Goal: Task Accomplishment & Management: Use online tool/utility

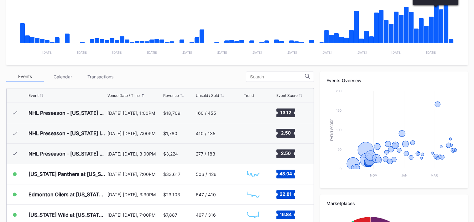
scroll to position [63, 0]
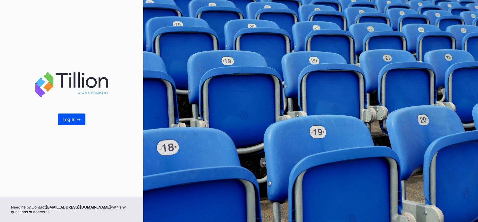
click at [77, 117] on div "Log In ->" at bounding box center [72, 118] width 18 height 5
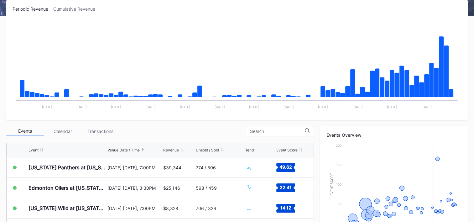
scroll to position [125, 0]
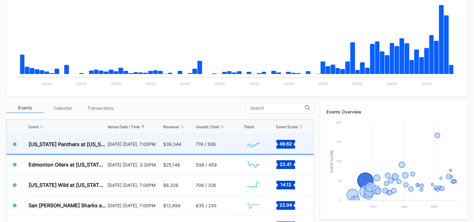
click at [207, 142] on div "774 / 506" at bounding box center [206, 143] width 20 height 5
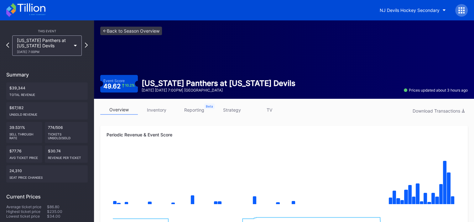
click at [153, 108] on link "inventory" at bounding box center [157, 110] width 38 height 10
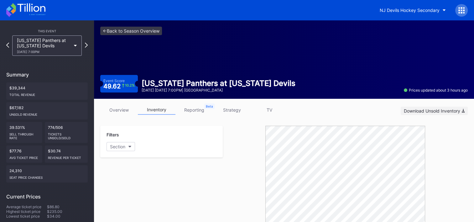
click at [444, 109] on div "Download Unsold Inventory" at bounding box center [434, 110] width 61 height 5
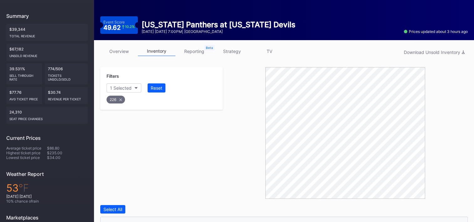
scroll to position [232, 0]
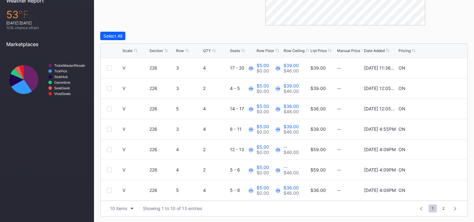
click at [183, 48] on div "Row" at bounding box center [188, 50] width 25 height 5
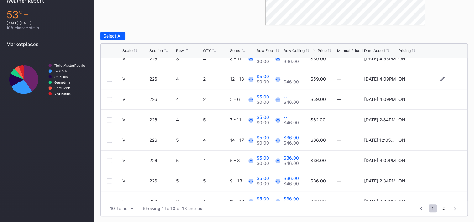
scroll to position [61, 0]
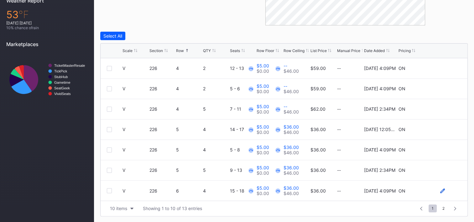
click at [440, 190] on icon at bounding box center [442, 190] width 5 height 5
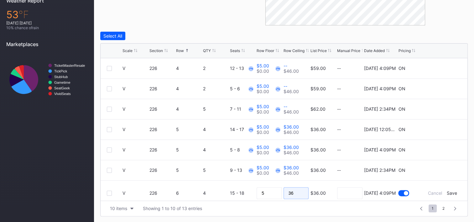
click at [292, 191] on input "36" at bounding box center [295, 193] width 25 height 12
type input "31"
click at [451, 192] on div "Save" at bounding box center [451, 192] width 10 height 5
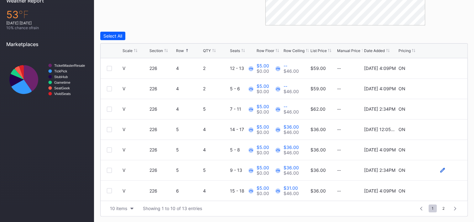
click at [440, 168] on icon at bounding box center [442, 170] width 5 height 5
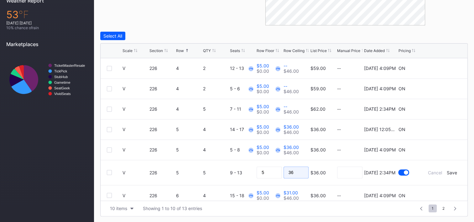
click at [292, 170] on input "36" at bounding box center [295, 172] width 25 height 12
type input "33"
click at [451, 174] on div "Save" at bounding box center [451, 172] width 10 height 5
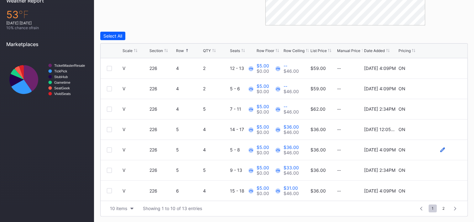
click at [440, 148] on icon at bounding box center [442, 149] width 5 height 5
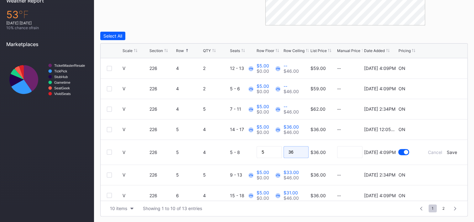
click at [298, 150] on input "36" at bounding box center [295, 152] width 25 height 12
type input "33"
click at [446, 152] on div "Save" at bounding box center [451, 151] width 10 height 5
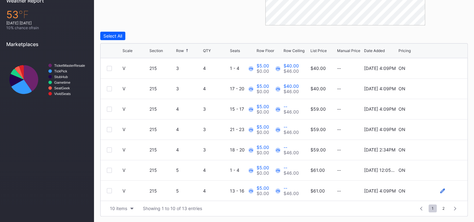
click at [440, 189] on icon at bounding box center [442, 190] width 5 height 5
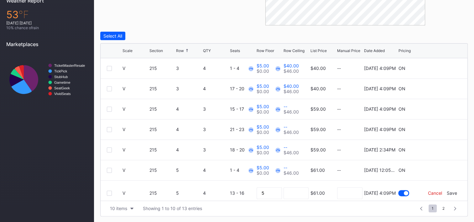
click at [431, 193] on div "Cancel" at bounding box center [435, 192] width 14 height 5
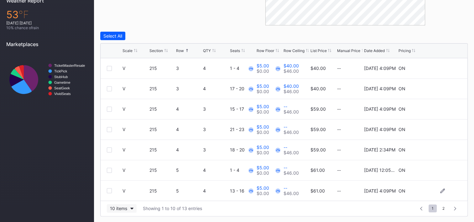
click at [123, 205] on div "10 items" at bounding box center [118, 207] width 17 height 5
click at [123, 193] on div "200 items" at bounding box center [121, 191] width 20 height 5
click at [440, 191] on icon at bounding box center [442, 190] width 5 height 5
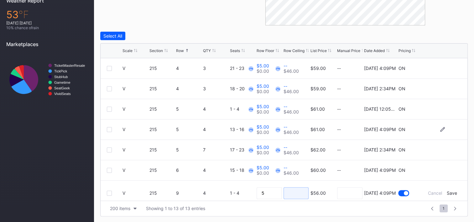
click at [297, 192] on input at bounding box center [295, 193] width 25 height 12
type input "39"
click at [450, 192] on div "Save" at bounding box center [451, 192] width 10 height 5
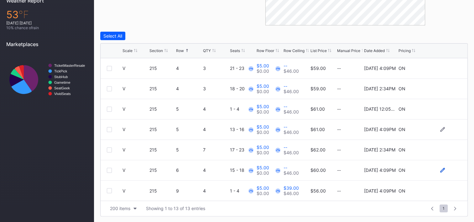
click at [440, 169] on icon at bounding box center [442, 170] width 5 height 5
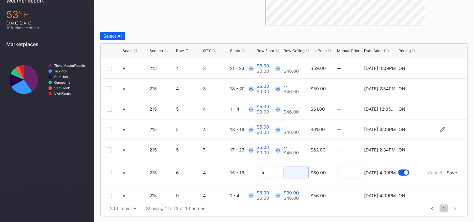
click at [295, 172] on input at bounding box center [295, 172] width 25 height 12
type input "40"
click at [447, 170] on div "Save" at bounding box center [451, 172] width 10 height 5
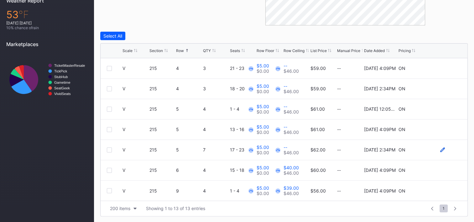
click at [440, 148] on icon at bounding box center [442, 149] width 5 height 5
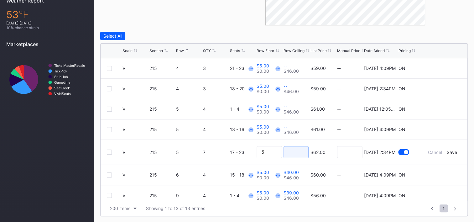
click at [293, 149] on input at bounding box center [295, 152] width 25 height 12
type input "43"
click at [449, 151] on div "Save" at bounding box center [451, 151] width 10 height 5
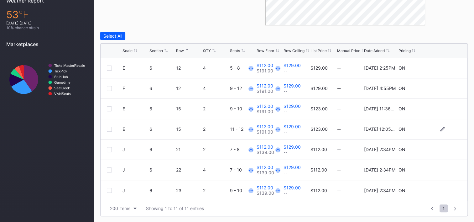
scroll to position [19, 0]
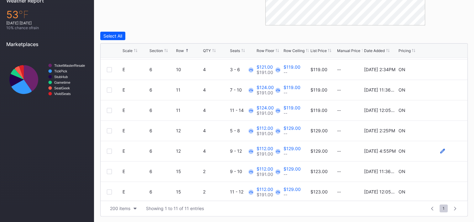
click at [440, 149] on icon at bounding box center [442, 150] width 5 height 5
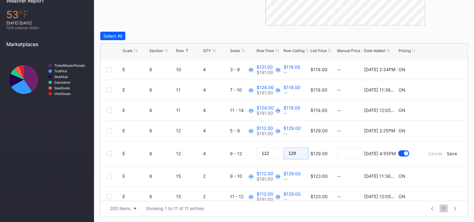
drag, startPoint x: 305, startPoint y: 152, endPoint x: 267, endPoint y: 152, distance: 38.2
click at [267, 152] on form "E 6 12 4 9 - 12 112 129 $129.00 [DATE] 4:55PM Cancel Save" at bounding box center [291, 153] width 338 height 25
type input "99"
click at [266, 152] on input "112" at bounding box center [268, 153] width 25 height 12
type input "1"
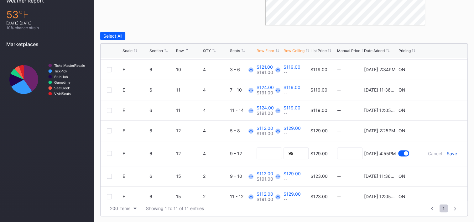
click at [448, 154] on div "Save" at bounding box center [451, 153] width 10 height 5
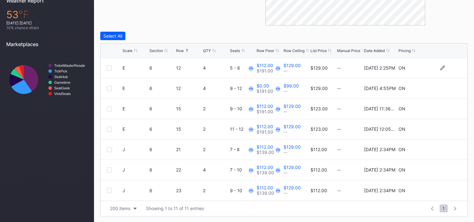
scroll to position [50, 0]
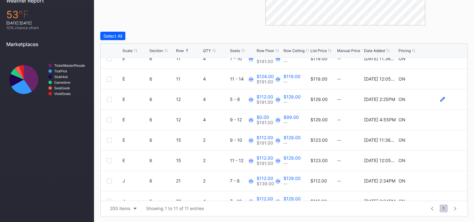
click at [440, 98] on icon at bounding box center [442, 99] width 5 height 5
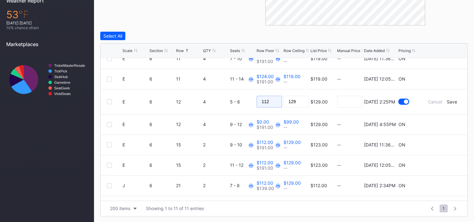
drag, startPoint x: 271, startPoint y: 99, endPoint x: 184, endPoint y: 89, distance: 87.6
click at [185, 89] on form "E 6 12 4 5 - 8 112 129 $129.00 [DATE] 2:25PM Cancel Save" at bounding box center [291, 101] width 338 height 25
drag, startPoint x: 302, startPoint y: 102, endPoint x: 184, endPoint y: 88, distance: 118.6
click at [184, 88] on div "E 6 5 2 8 - 9 $121.00 $191.00 -- -- $199.00 -- [DATE] 2:34PM ON E 6 10 4 3 - 6 …" at bounding box center [284, 129] width 367 height 142
type input "99"
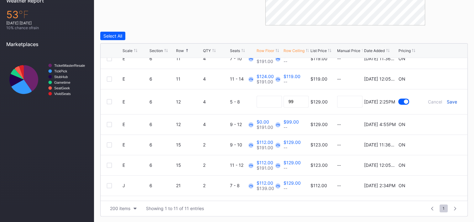
click at [446, 101] on div "Save" at bounding box center [451, 101] width 10 height 5
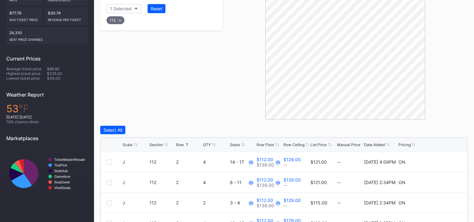
scroll to position [232, 0]
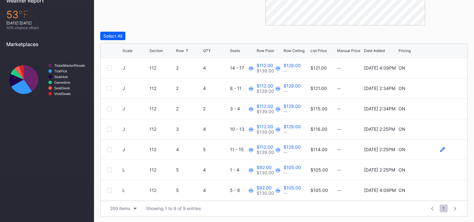
click at [440, 148] on icon at bounding box center [442, 149] width 5 height 5
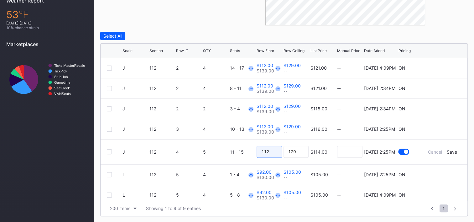
click at [246, 153] on form "J 112 4 5 11 - 15 112 129 $114.00 [DATE] 2:25PM Cancel Save" at bounding box center [291, 151] width 338 height 25
drag, startPoint x: 294, startPoint y: 150, endPoint x: 266, endPoint y: 152, distance: 28.5
click at [266, 152] on form "J 112 4 5 11 - 15 129 $114.00 [DATE] 2:25PM Cancel Save" at bounding box center [291, 151] width 338 height 25
type input "99"
click at [446, 149] on div "Save" at bounding box center [451, 151] width 10 height 5
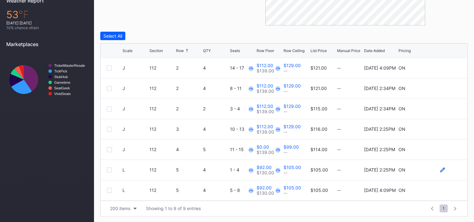
click at [440, 168] on icon at bounding box center [442, 169] width 5 height 5
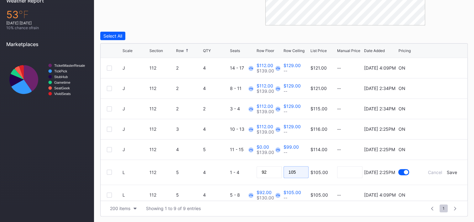
drag, startPoint x: 270, startPoint y: 173, endPoint x: 266, endPoint y: 172, distance: 4.4
click at [266, 172] on form "L 112 5 4 1 - 4 92 105 $105.00 [DATE] 2:25PM Cancel Save" at bounding box center [291, 172] width 338 height 25
drag, startPoint x: 266, startPoint y: 170, endPoint x: 242, endPoint y: 169, distance: 23.8
click at [240, 169] on form "L 112 5 4 1 - 4 92 $105.00 [DATE] 2:25PM Cancel Save" at bounding box center [291, 172] width 338 height 25
click at [293, 168] on input at bounding box center [295, 172] width 25 height 12
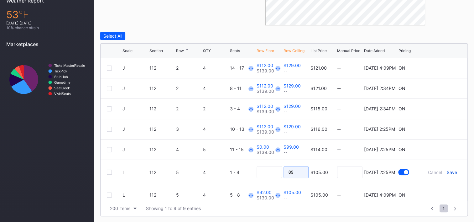
type input "89"
click at [447, 169] on div "Save" at bounding box center [451, 171] width 10 height 5
